Goal: Browse casually: Explore the website without a specific task or goal

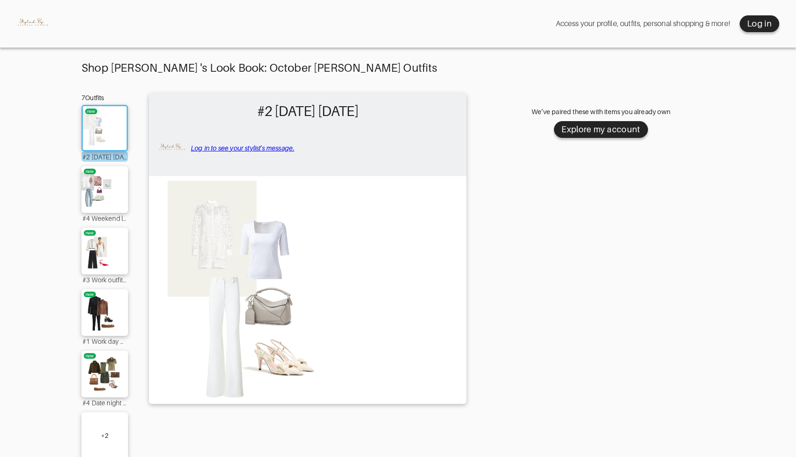
scroll to position [20, 0]
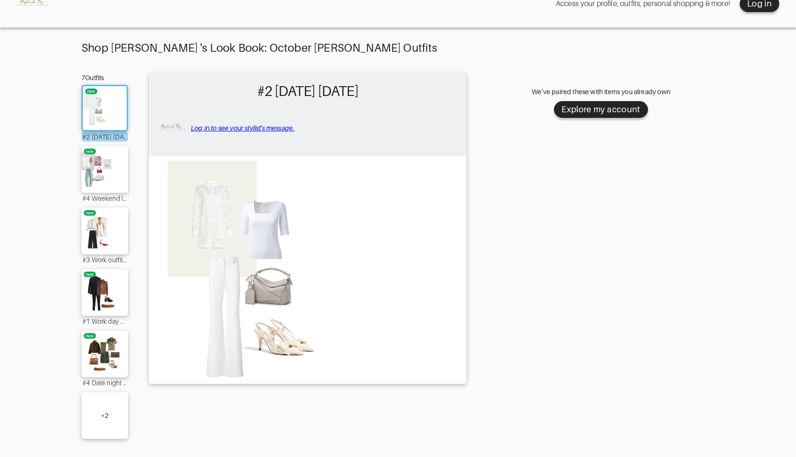
click at [96, 404] on div "+ 2" at bounding box center [104, 415] width 47 height 47
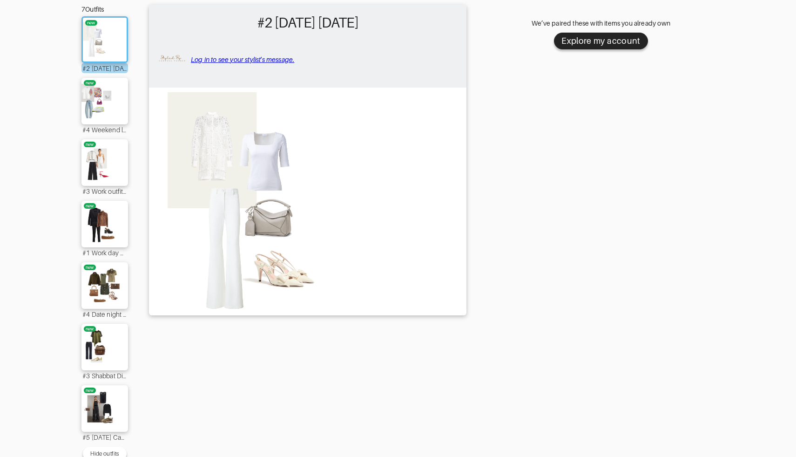
scroll to position [89, 0]
click at [107, 117] on img at bounding box center [105, 99] width 50 height 35
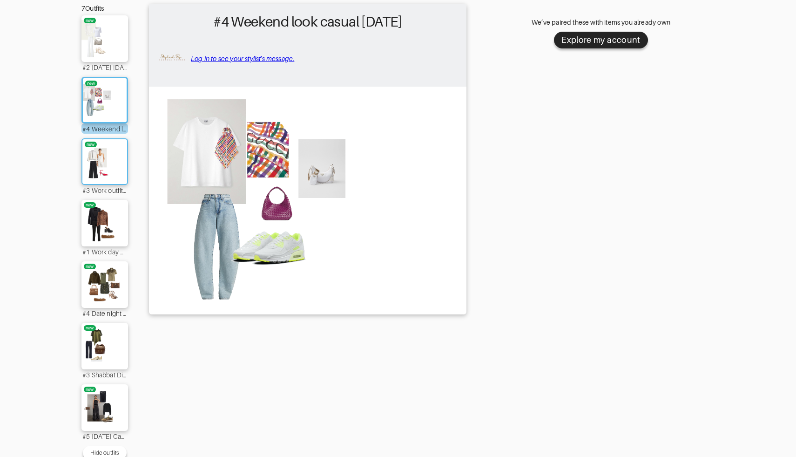
click at [106, 160] on img at bounding box center [105, 161] width 50 height 35
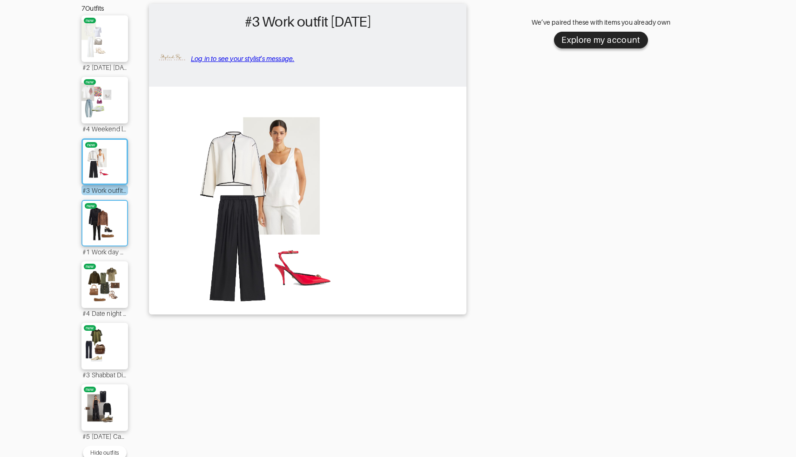
click at [106, 214] on img at bounding box center [105, 222] width 50 height 35
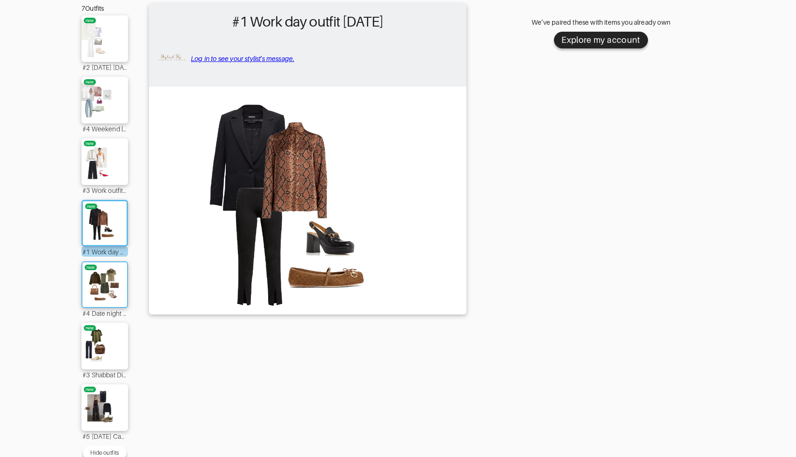
click at [106, 281] on img at bounding box center [105, 284] width 50 height 35
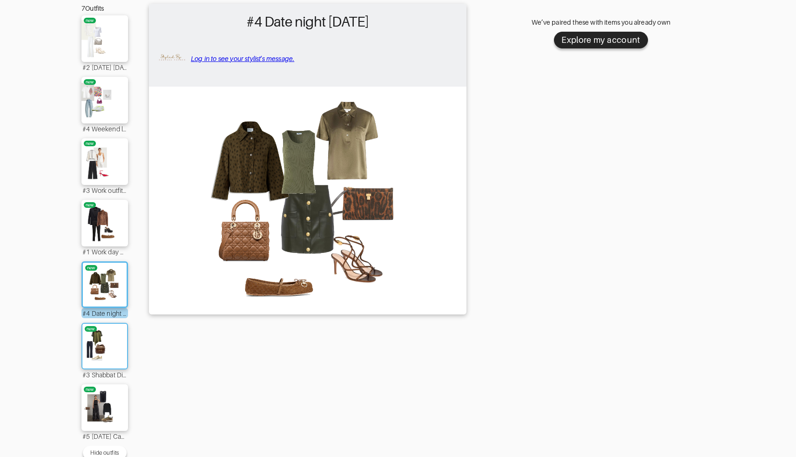
click at [103, 333] on img at bounding box center [105, 345] width 50 height 35
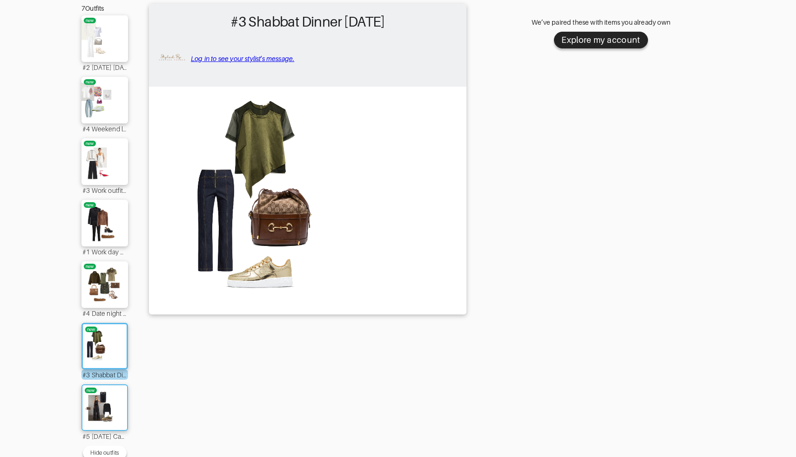
click at [105, 405] on img at bounding box center [105, 407] width 50 height 35
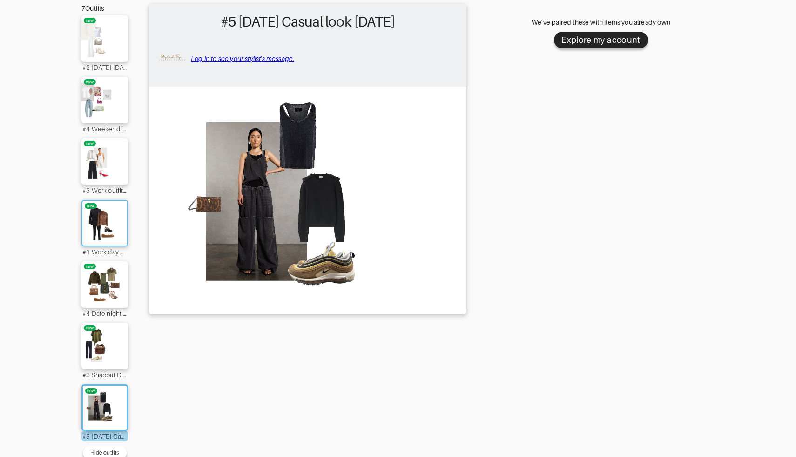
click at [98, 232] on img at bounding box center [105, 222] width 50 height 35
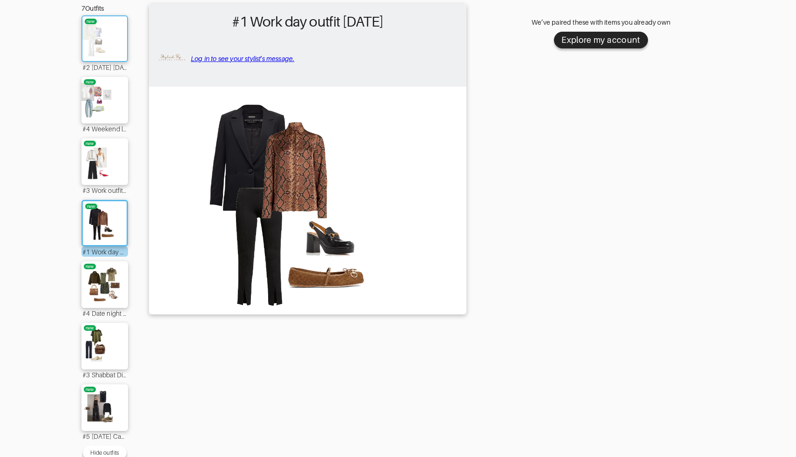
click at [113, 37] on img at bounding box center [105, 38] width 50 height 35
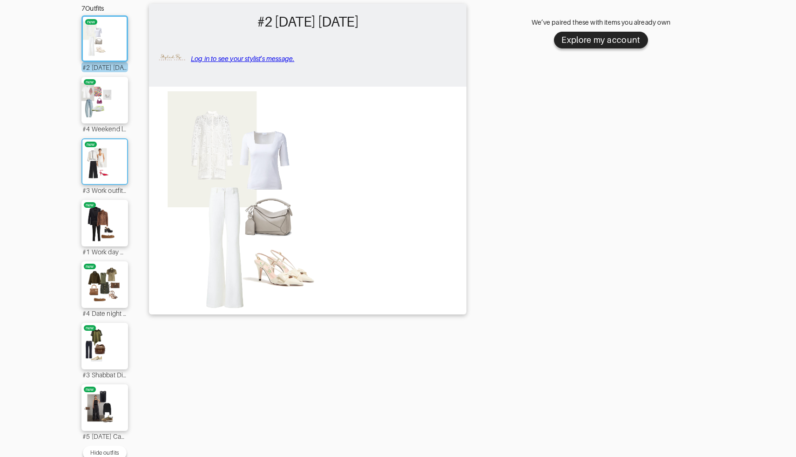
click at [104, 169] on img at bounding box center [105, 161] width 50 height 35
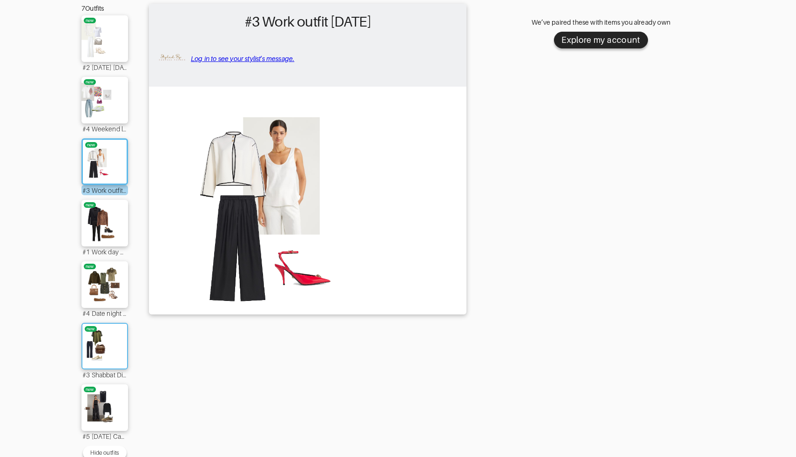
click at [107, 341] on img at bounding box center [105, 345] width 50 height 35
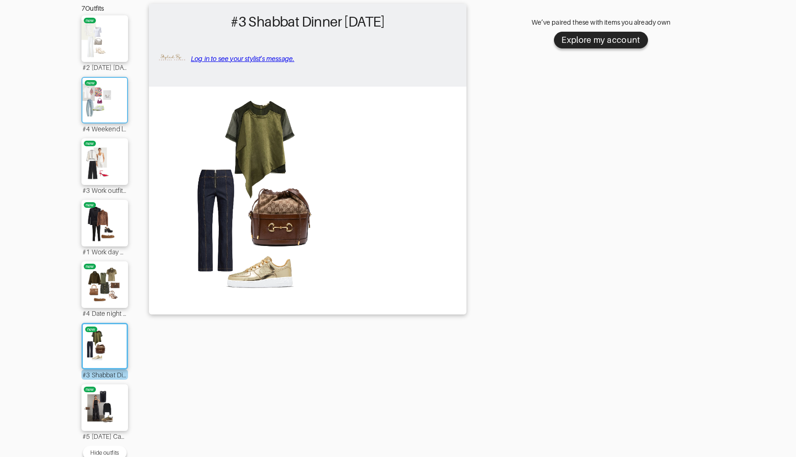
click at [93, 88] on img at bounding box center [105, 99] width 50 height 35
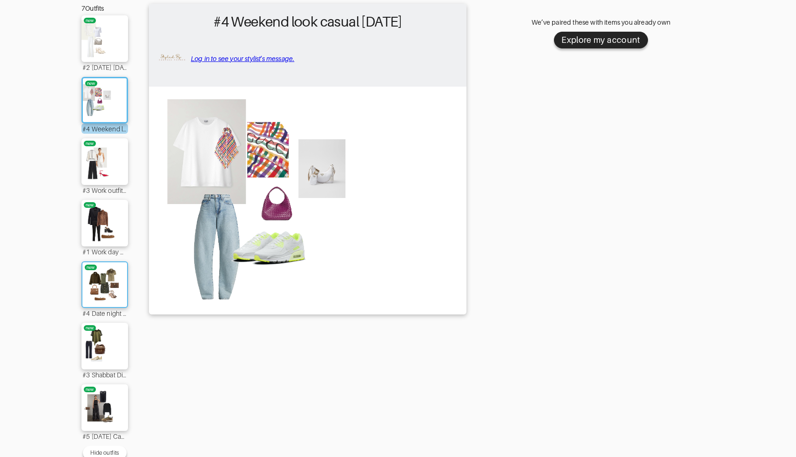
click at [98, 298] on img at bounding box center [105, 284] width 50 height 35
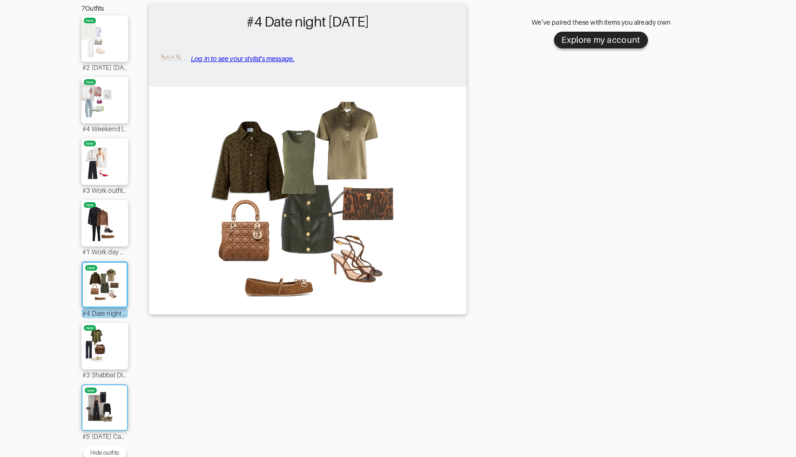
click at [98, 407] on img at bounding box center [105, 407] width 50 height 35
